Goal: Task Accomplishment & Management: Use online tool/utility

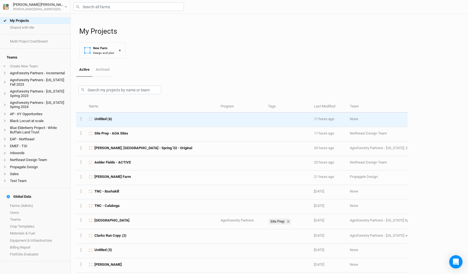
click at [124, 119] on div "Untitled (6)" at bounding box center [151, 119] width 125 height 5
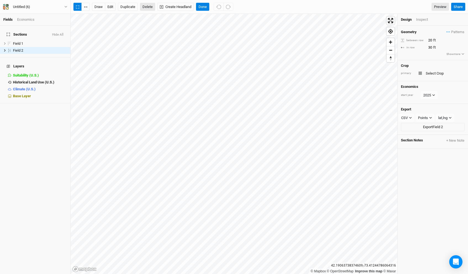
click at [146, 7] on button "Delete" at bounding box center [147, 7] width 15 height 8
click at [170, 7] on button "Confirm" at bounding box center [162, 7] width 17 height 8
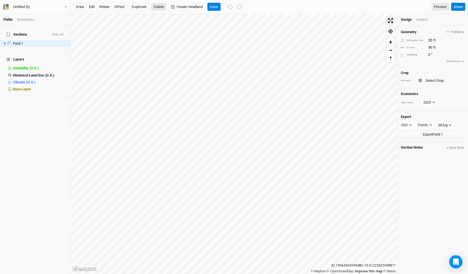
click at [160, 5] on button "Delete" at bounding box center [158, 7] width 15 height 8
click at [171, 5] on button "Confirm" at bounding box center [162, 7] width 17 height 8
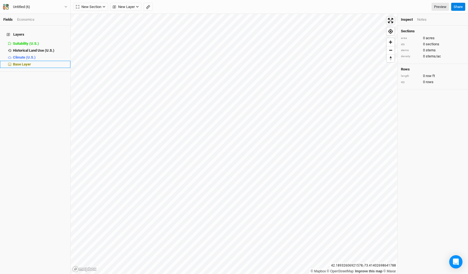
click at [37, 62] on div "Base Layer" at bounding box center [40, 64] width 54 height 4
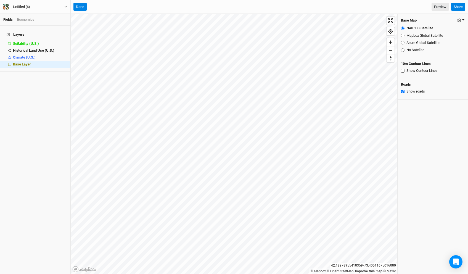
click at [459, 20] on icon "button" at bounding box center [459, 21] width 4 height 4
click at [401, 43] on input "Azure Global Satellite" at bounding box center [403, 43] width 4 height 4
radio input "true"
click at [460, 21] on icon "button" at bounding box center [459, 21] width 4 height 4
click at [437, 41] on button "Restore Farm Defaults" at bounding box center [436, 39] width 58 height 9
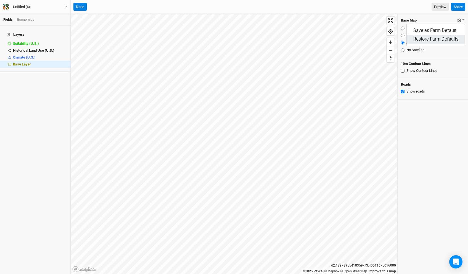
radio input "true"
click at [459, 22] on button "button" at bounding box center [461, 20] width 8 height 6
click at [402, 43] on input "Azure Global Satellite" at bounding box center [403, 43] width 4 height 4
radio input "true"
click at [460, 21] on icon "button" at bounding box center [459, 21] width 4 height 4
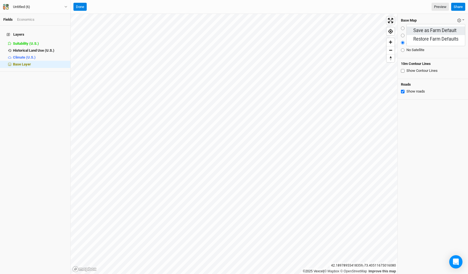
click at [456, 30] on button "Save as Farm Default" at bounding box center [436, 31] width 58 height 9
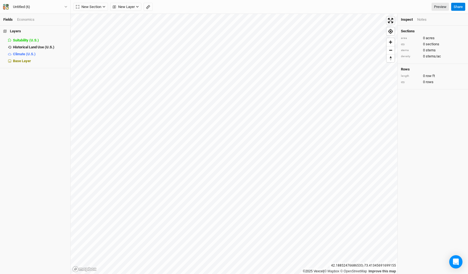
click at [65, 31] on h4 "Layers" at bounding box center [35, 31] width 70 height 11
click at [41, 4] on button "Untitled (6)" at bounding box center [35, 7] width 65 height 6
click at [41, 15] on button "Back" at bounding box center [46, 15] width 44 height 7
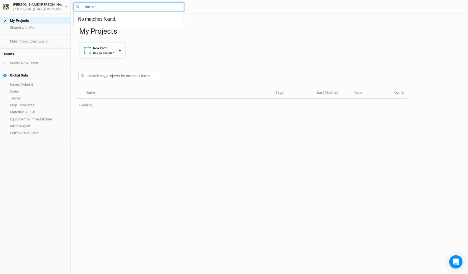
click at [109, 7] on input "text" at bounding box center [128, 6] width 110 height 9
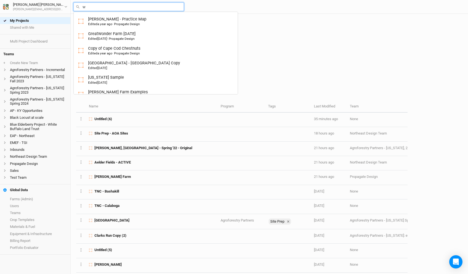
type input "we"
type input "[PERSON_NAME] Farm Examples"
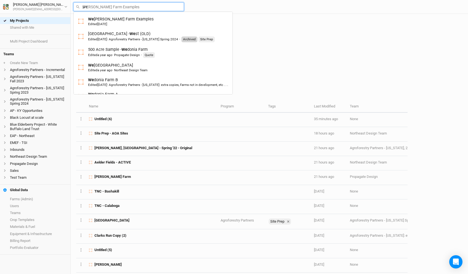
type input "wed"
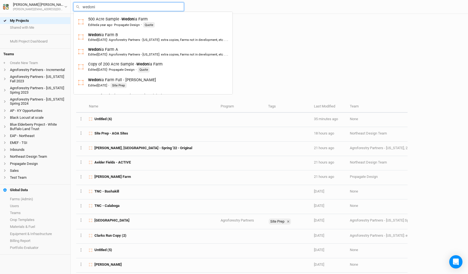
type input "wedonia"
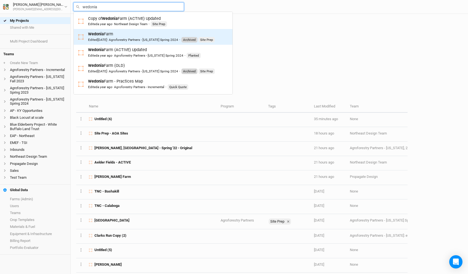
scroll to position [75, 0]
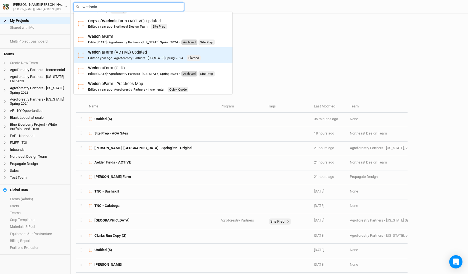
click at [135, 51] on div "Wedonia Farm (ACTIVE) Updated Edited a year ago · Agroforestry Partners - [US_S…" at bounding box center [144, 54] width 113 height 11
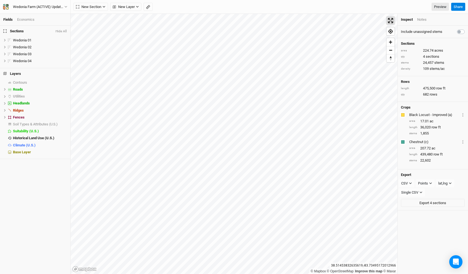
click at [391, 22] on span "Enter fullscreen" at bounding box center [391, 21] width 8 height 8
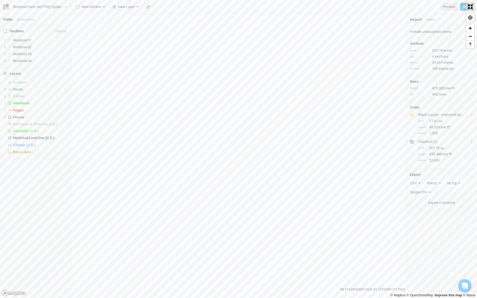
click at [468, 9] on span "Exit fullscreen" at bounding box center [470, 7] width 8 height 8
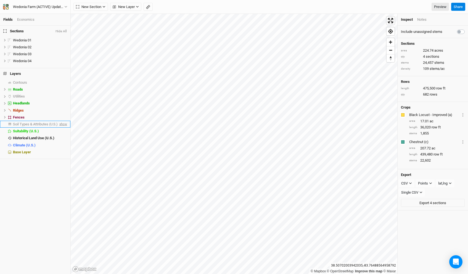
click at [65, 123] on span "show" at bounding box center [62, 124] width 9 height 7
click at [51, 122] on span "Soil Types & Attributes (U.S.)" at bounding box center [36, 124] width 47 height 4
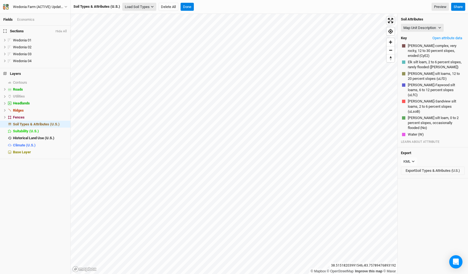
click at [148, 7] on button "Load Soil Types" at bounding box center [139, 7] width 34 height 8
click at [149, 6] on button "Load Soil Types" at bounding box center [139, 7] width 34 height 8
click at [63, 123] on span "hide" at bounding box center [63, 124] width 7 height 7
click at [192, 5] on button "Done" at bounding box center [187, 7] width 13 height 8
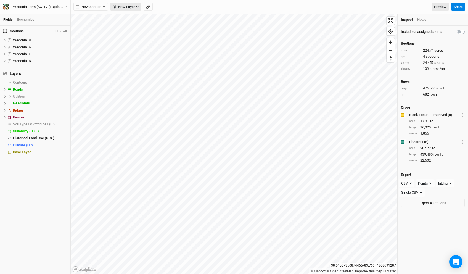
click at [130, 4] on span "New Layer" at bounding box center [124, 7] width 22 height 6
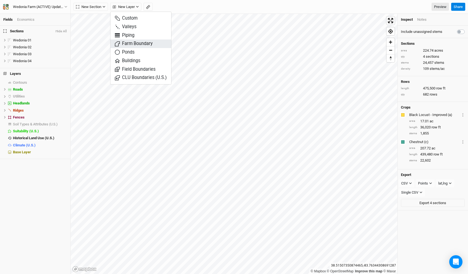
click at [137, 44] on span "Farm Boundary" at bounding box center [134, 44] width 38 height 6
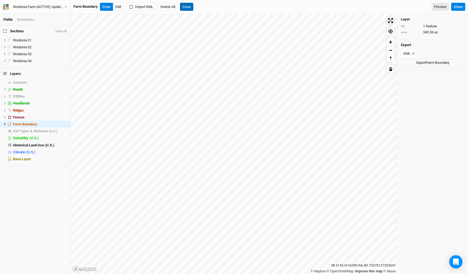
click at [186, 7] on button "Done" at bounding box center [186, 7] width 13 height 8
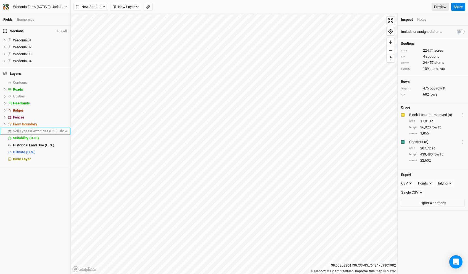
click at [52, 130] on span "Soil Types & Attributes (U.S.)" at bounding box center [35, 131] width 45 height 4
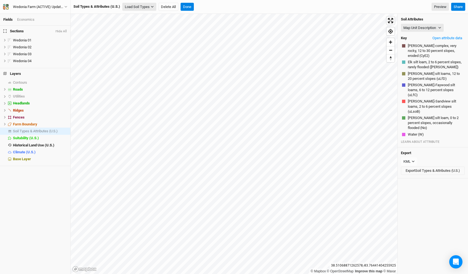
click at [147, 5] on button "Load Soil Types" at bounding box center [139, 7] width 34 height 8
click at [147, 15] on button "Load for Farm Boundary" at bounding box center [146, 16] width 46 height 7
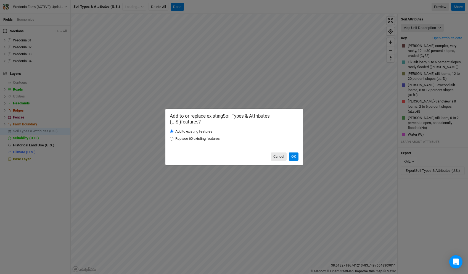
click at [195, 138] on label "Replace 60 existing features" at bounding box center [197, 138] width 44 height 5
click at [173, 138] on input "Replace 60 existing features" at bounding box center [172, 139] width 4 height 4
radio input "true"
click at [292, 155] on button "OK" at bounding box center [294, 156] width 10 height 8
radio input "true"
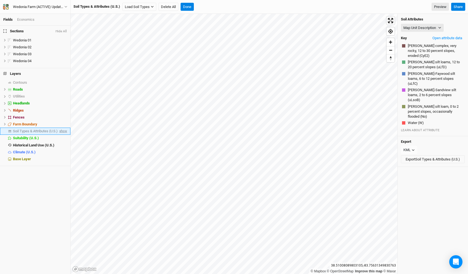
click at [64, 130] on span "show" at bounding box center [62, 131] width 9 height 7
click at [60, 60] on span "hide" at bounding box center [60, 61] width 6 height 7
click at [60, 56] on span "hide" at bounding box center [60, 54] width 6 height 7
click at [60, 48] on span "hide" at bounding box center [60, 47] width 6 height 7
click at [62, 32] on button "Show All" at bounding box center [60, 32] width 13 height 4
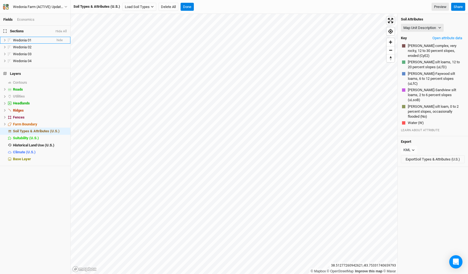
click at [21, 40] on span "Wedonia 01" at bounding box center [22, 40] width 19 height 4
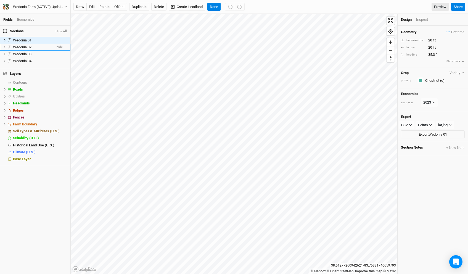
click at [23, 45] on span "Wedonia 02" at bounding box center [22, 47] width 19 height 4
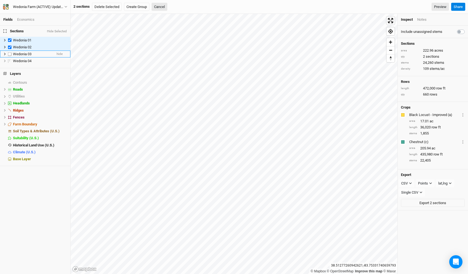
click at [23, 51] on li "Wedonia 03 hide" at bounding box center [35, 54] width 70 height 7
checkbox input "true"
click at [23, 58] on li "Wedonia 04 hide" at bounding box center [35, 60] width 70 height 7
click at [162, 6] on button "Cancel" at bounding box center [160, 7] width 16 height 8
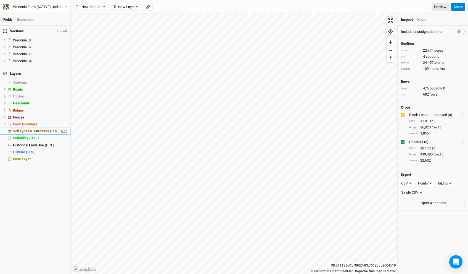
click at [65, 129] on span "hide" at bounding box center [63, 131] width 7 height 7
click at [64, 130] on span "show" at bounding box center [62, 131] width 9 height 7
click at [389, 20] on span "Enter fullscreen" at bounding box center [391, 21] width 8 height 8
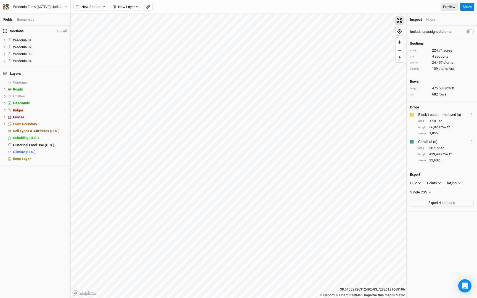
click at [404, 17] on span "Exit fullscreen" at bounding box center [400, 21] width 8 height 8
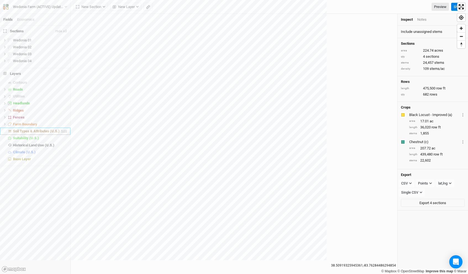
click at [64, 131] on span "hide" at bounding box center [63, 131] width 7 height 7
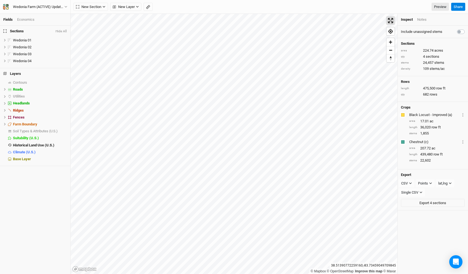
click at [393, 21] on span "Enter fullscreen" at bounding box center [391, 21] width 8 height 8
click at [392, 20] on span "Enter fullscreen" at bounding box center [391, 21] width 8 height 8
click at [389, 22] on span "Enter fullscreen" at bounding box center [391, 21] width 8 height 8
click at [389, 20] on span "Enter fullscreen" at bounding box center [391, 21] width 8 height 8
click at [39, 122] on div "Farm Boundary" at bounding box center [36, 124] width 47 height 4
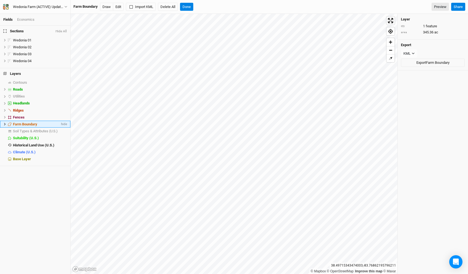
click at [4, 124] on icon at bounding box center [4, 124] width 3 height 3
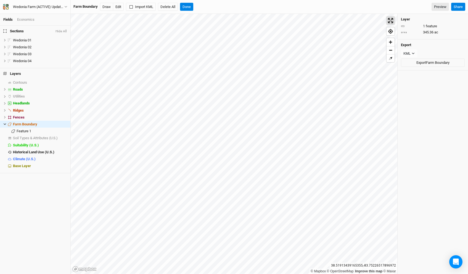
click at [391, 20] on span "Enter fullscreen" at bounding box center [391, 21] width 8 height 8
click at [65, 138] on span "show" at bounding box center [62, 138] width 9 height 7
click at [60, 31] on button "Hide All" at bounding box center [61, 32] width 12 height 4
click at [191, 5] on button "Done" at bounding box center [186, 7] width 13 height 8
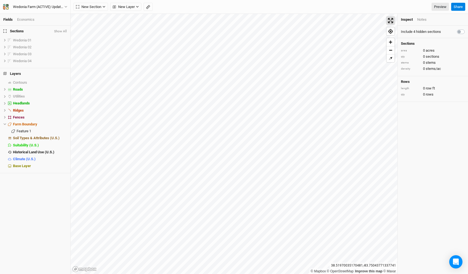
click at [391, 21] on span "Enter fullscreen" at bounding box center [391, 21] width 8 height 8
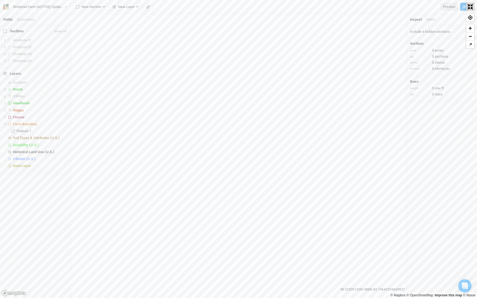
click at [468, 6] on span "Exit fullscreen" at bounding box center [470, 7] width 8 height 8
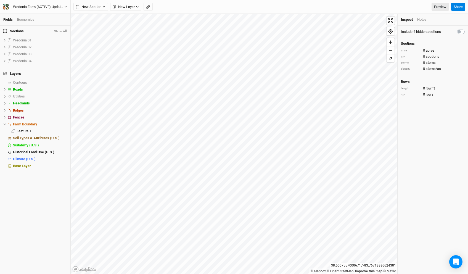
click at [61, 31] on button "Show All" at bounding box center [60, 32] width 13 height 4
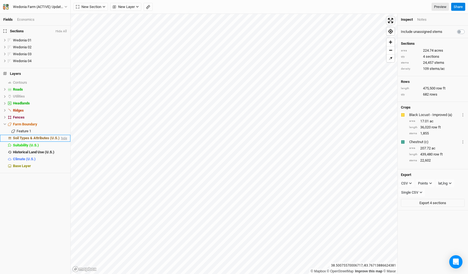
click at [65, 137] on span "hide" at bounding box center [63, 138] width 7 height 7
click at [411, 19] on div "Inspect" at bounding box center [407, 19] width 12 height 5
click at [423, 19] on div "Notes" at bounding box center [421, 19] width 9 height 5
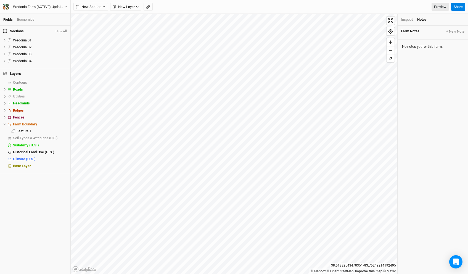
click at [437, 19] on ul "Inspect Notes" at bounding box center [433, 19] width 64 height 5
click at [410, 19] on div "Inspect" at bounding box center [407, 19] width 12 height 5
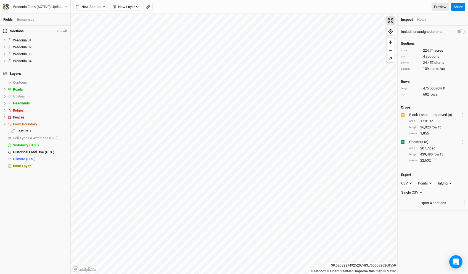
click at [391, 20] on span "Enter fullscreen" at bounding box center [391, 21] width 8 height 8
click at [390, 60] on span "Reset bearing to north" at bounding box center [390, 58] width 11 height 11
click at [34, 129] on div "Feature 1" at bounding box center [38, 131] width 43 height 4
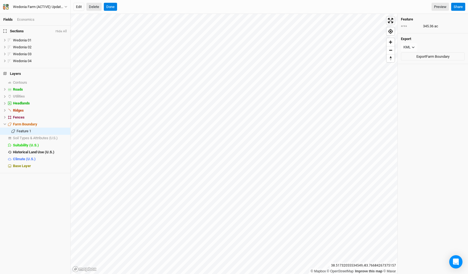
click at [93, 7] on button "Delete" at bounding box center [93, 7] width 15 height 8
click at [165, 6] on button "Confirm" at bounding box center [167, 7] width 17 height 8
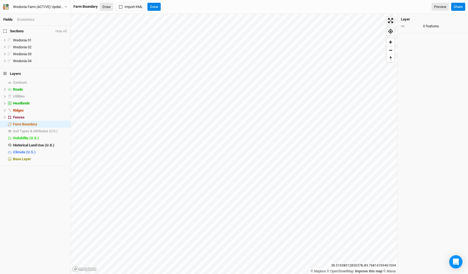
click at [104, 8] on button "Draw" at bounding box center [106, 7] width 13 height 8
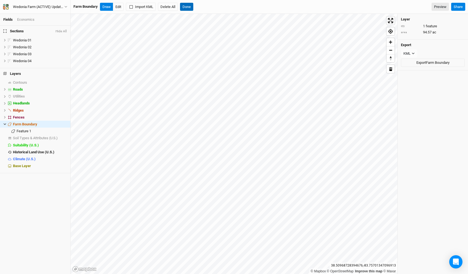
click at [189, 4] on button "Done" at bounding box center [186, 7] width 13 height 8
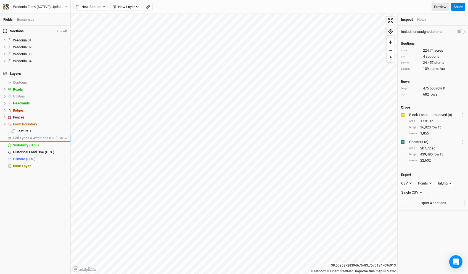
click at [48, 139] on span "Soil Types & Attributes (U.S.)" at bounding box center [35, 138] width 45 height 4
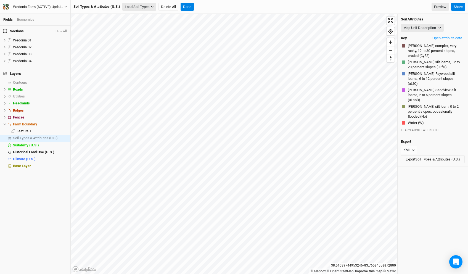
click at [149, 9] on button "Load Soil Types" at bounding box center [139, 7] width 34 height 8
click at [150, 16] on button "Load for Farm Boundary" at bounding box center [146, 16] width 46 height 7
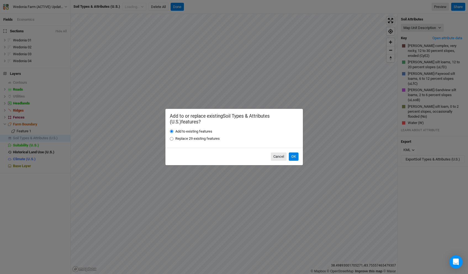
click at [208, 136] on label "Replace 29 existing features" at bounding box center [197, 138] width 44 height 5
click at [173, 137] on input "Replace 29 existing features" at bounding box center [172, 139] width 4 height 4
radio input "true"
click at [295, 155] on button "OK" at bounding box center [294, 156] width 10 height 8
radio input "true"
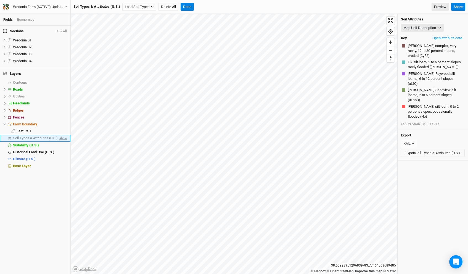
click at [65, 138] on span "show" at bounding box center [62, 138] width 9 height 7
click at [64, 138] on span "hide" at bounding box center [63, 138] width 7 height 7
click at [64, 138] on span "show" at bounding box center [62, 138] width 9 height 7
click at [64, 138] on span "hide" at bounding box center [63, 138] width 7 height 7
click at [35, 129] on div "Feature 1" at bounding box center [38, 131] width 43 height 4
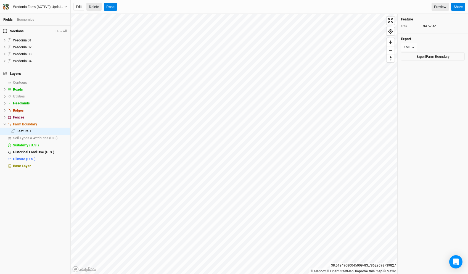
click at [97, 5] on button "Delete" at bounding box center [93, 7] width 15 height 8
click at [170, 6] on button "Confirm" at bounding box center [167, 7] width 17 height 8
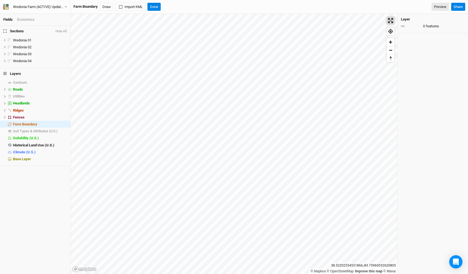
click at [391, 21] on span "Enter fullscreen" at bounding box center [391, 21] width 8 height 8
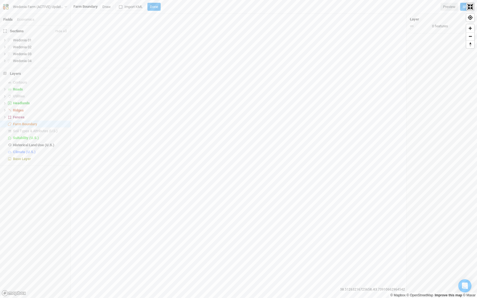
click at [468, 7] on span "Exit fullscreen" at bounding box center [470, 7] width 8 height 8
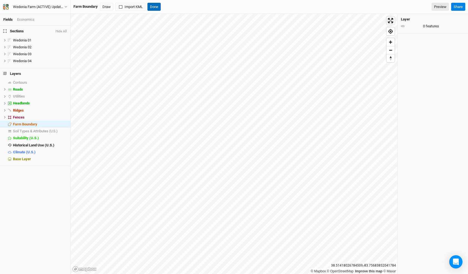
click at [159, 9] on button "Done" at bounding box center [153, 7] width 13 height 8
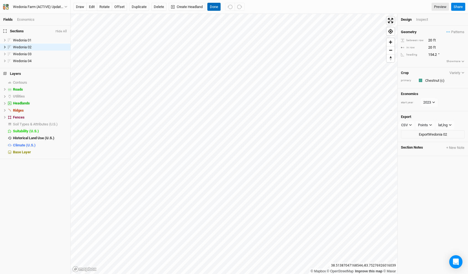
click at [213, 7] on button "Done" at bounding box center [213, 7] width 13 height 8
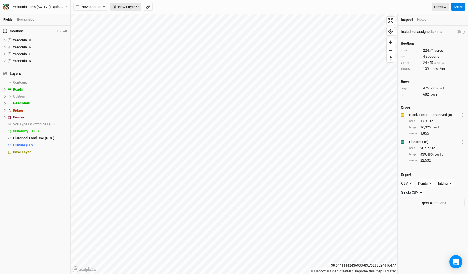
click at [123, 8] on span "New Layer" at bounding box center [124, 7] width 22 height 6
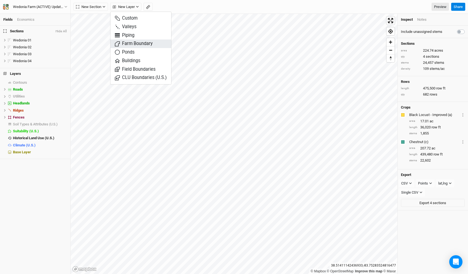
click at [140, 45] on span "Farm Boundary" at bounding box center [134, 44] width 38 height 6
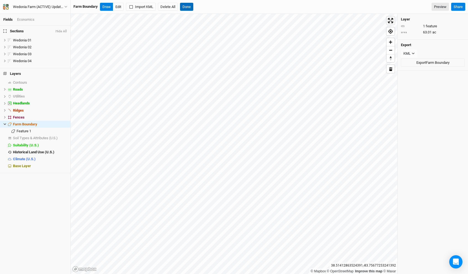
click at [190, 7] on button "Done" at bounding box center [186, 7] width 13 height 8
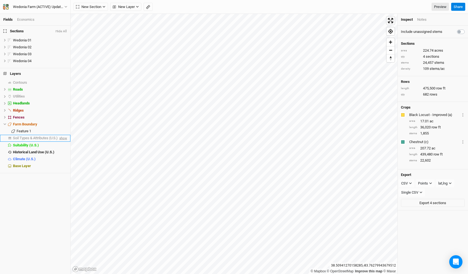
click at [63, 136] on span "show" at bounding box center [62, 138] width 9 height 7
click at [41, 137] on span "Soil Types & Attributes (U.S.)" at bounding box center [36, 138] width 47 height 4
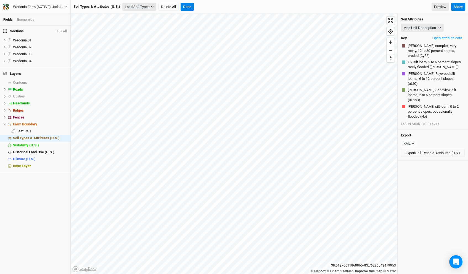
click at [141, 10] on button "Load Soil Types" at bounding box center [139, 7] width 34 height 8
click at [145, 17] on button "Load for Farm Boundary" at bounding box center [146, 16] width 46 height 7
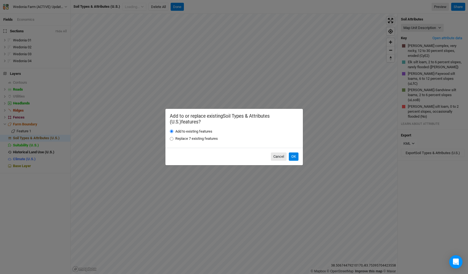
click at [190, 139] on label "Replace 7 existing features" at bounding box center [196, 138] width 43 height 5
click at [173, 139] on input "Replace 7 existing features" at bounding box center [172, 139] width 4 height 4
radio input "true"
click at [294, 156] on button "OK" at bounding box center [294, 156] width 10 height 8
radio input "true"
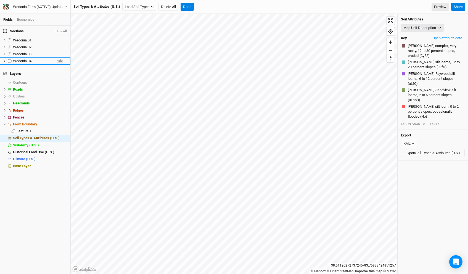
click at [58, 60] on span "hide" at bounding box center [60, 61] width 6 height 7
click at [61, 54] on span "hide" at bounding box center [60, 54] width 6 height 7
click at [60, 47] on span "hide" at bounding box center [60, 47] width 6 height 7
click at [390, 21] on span "Enter fullscreen" at bounding box center [391, 21] width 8 height 8
click at [420, 31] on button "Map Unit Description" at bounding box center [422, 28] width 43 height 8
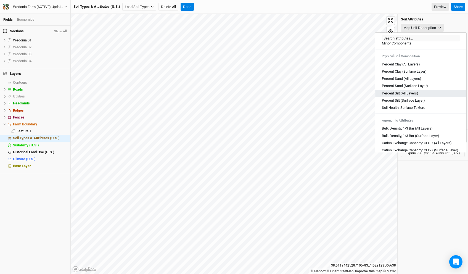
scroll to position [13, 0]
click at [411, 78] on Layers\) "Percent Sand (All Layers)" at bounding box center [401, 77] width 39 height 5
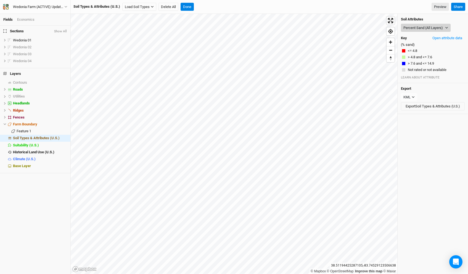
click at [420, 30] on button "Percent Sand (All Layers)" at bounding box center [426, 28] width 50 height 8
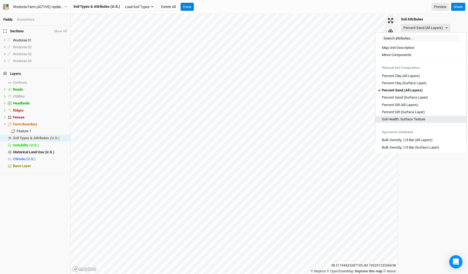
click at [416, 117] on Texture "Soil Health: Surface Texture" at bounding box center [403, 119] width 43 height 5
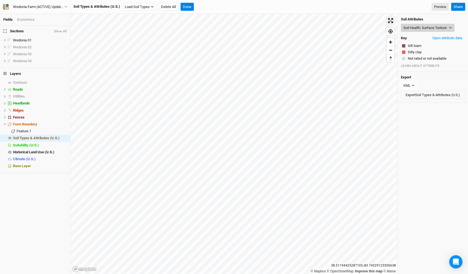
click at [419, 29] on button "Soil Health: Surface Texture" at bounding box center [428, 28] width 54 height 8
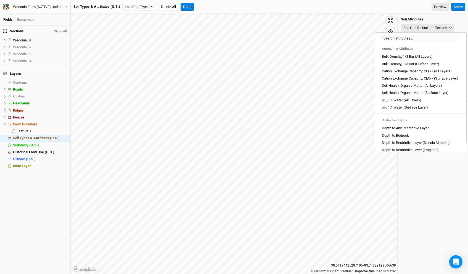
scroll to position [91, 0]
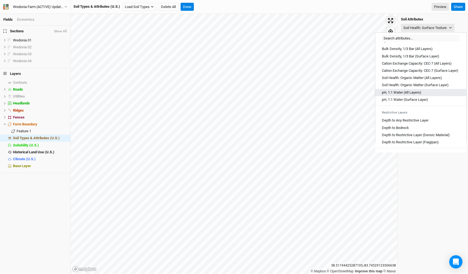
click at [411, 95] on Layers\) "pH, 1:1 Water (All Layers)" at bounding box center [401, 92] width 39 height 5
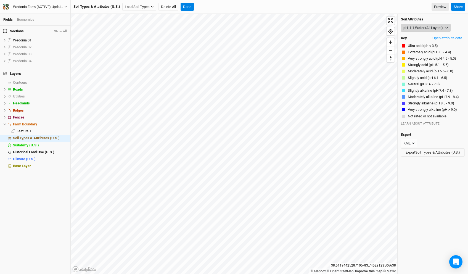
click at [415, 26] on button "pH, 1:1 Water (All Layers)" at bounding box center [426, 28] width 50 height 8
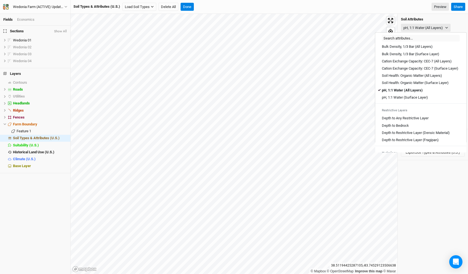
scroll to position [117, 0]
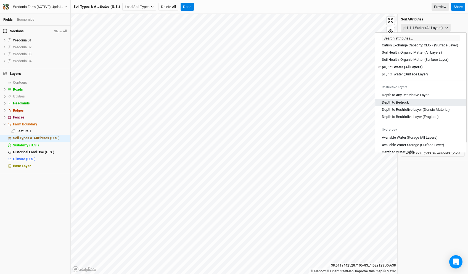
click at [410, 105] on div "Depth to Bedrock" at bounding box center [421, 102] width 78 height 5
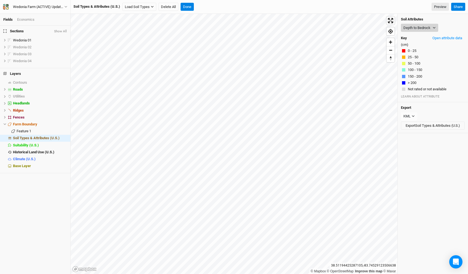
click at [417, 28] on button "Depth to Bedrock" at bounding box center [419, 28] width 37 height 8
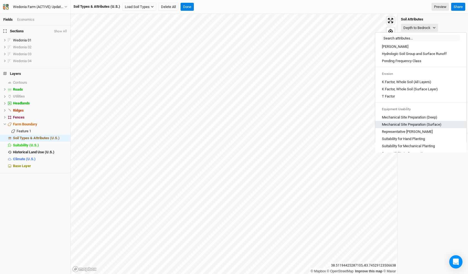
scroll to position [271, 0]
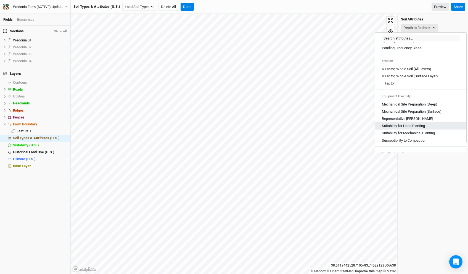
click at [419, 128] on Planting "Suitability for Hand Planting" at bounding box center [403, 125] width 43 height 5
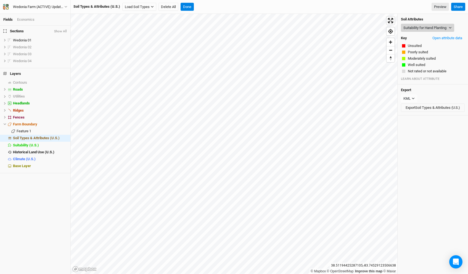
click at [416, 26] on button "Suitability for Hand Planting" at bounding box center [427, 28] width 53 height 8
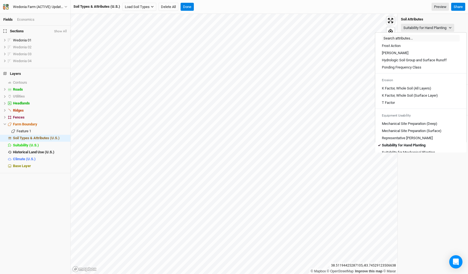
scroll to position [305, 0]
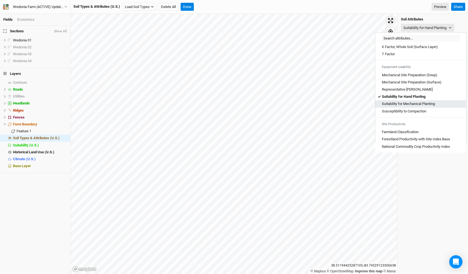
click at [422, 105] on Planting "Suitability for Mechanical Planting" at bounding box center [408, 103] width 53 height 5
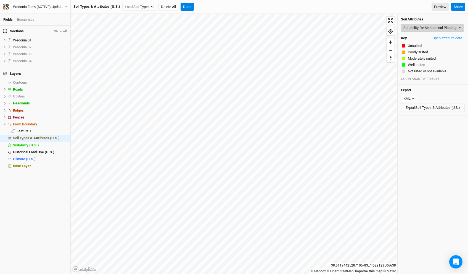
click at [425, 28] on button "Suitability for Mechanical Planting" at bounding box center [432, 28] width 63 height 8
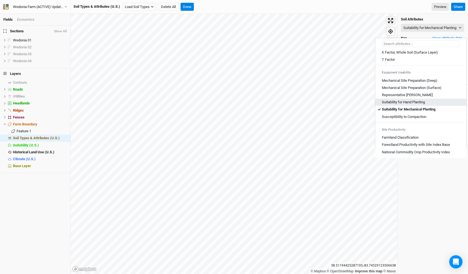
click at [426, 102] on div "Suitability for Hand Planting" at bounding box center [421, 102] width 78 height 5
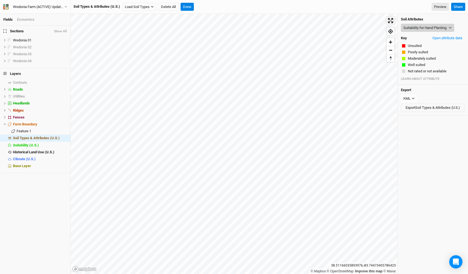
click at [434, 28] on button "Suitability for Hand Planting" at bounding box center [427, 28] width 53 height 8
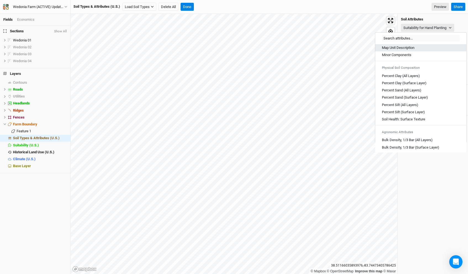
click at [420, 46] on div "Map Unit Description" at bounding box center [421, 47] width 78 height 5
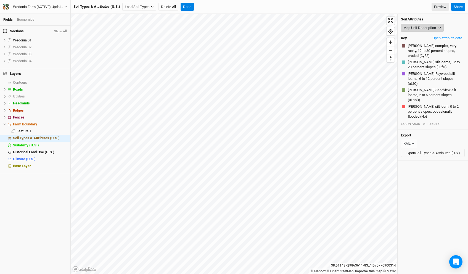
click at [436, 26] on button "Map Unit Description" at bounding box center [422, 28] width 43 height 8
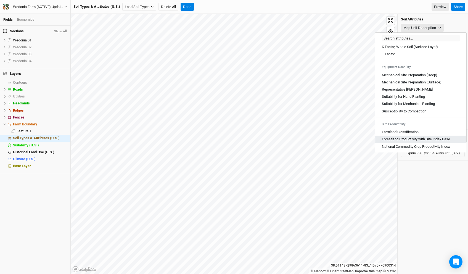
click at [428, 138] on Base "Forestland Productivity with Site Index Base" at bounding box center [416, 139] width 68 height 5
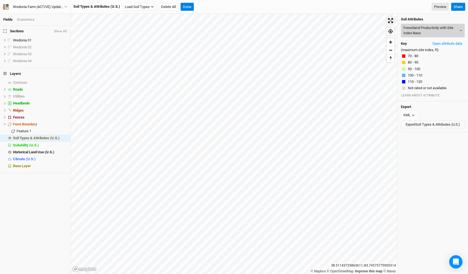
click at [427, 24] on button "Forestland Productivity with Site Index Base" at bounding box center [433, 31] width 64 height 14
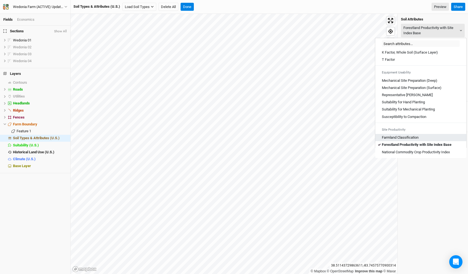
click at [422, 137] on div "Farmland Classification" at bounding box center [421, 137] width 78 height 5
